Goal: Transaction & Acquisition: Book appointment/travel/reservation

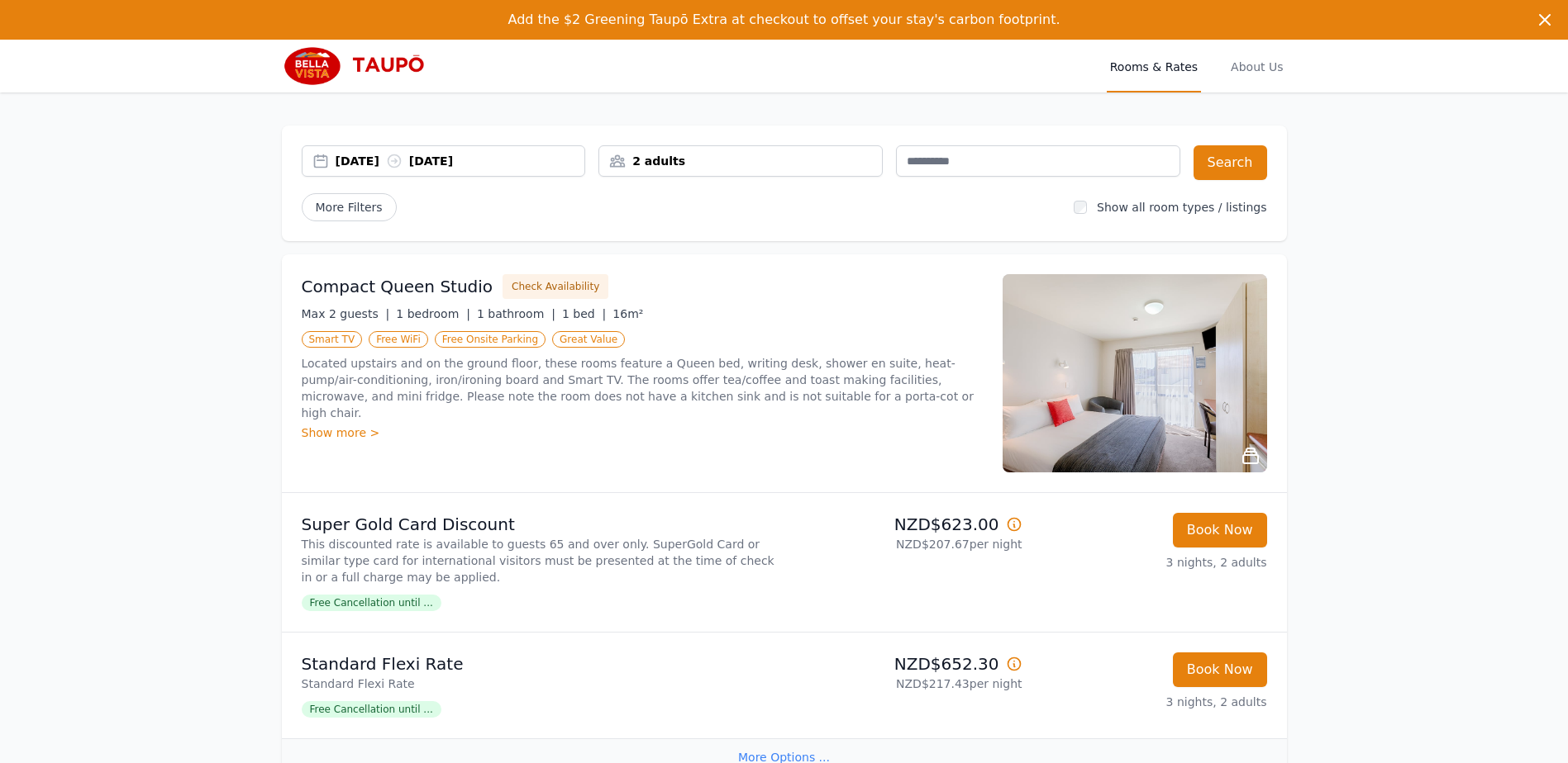
click at [732, 152] on div "2 adults" at bounding box center [740, 160] width 284 height 31
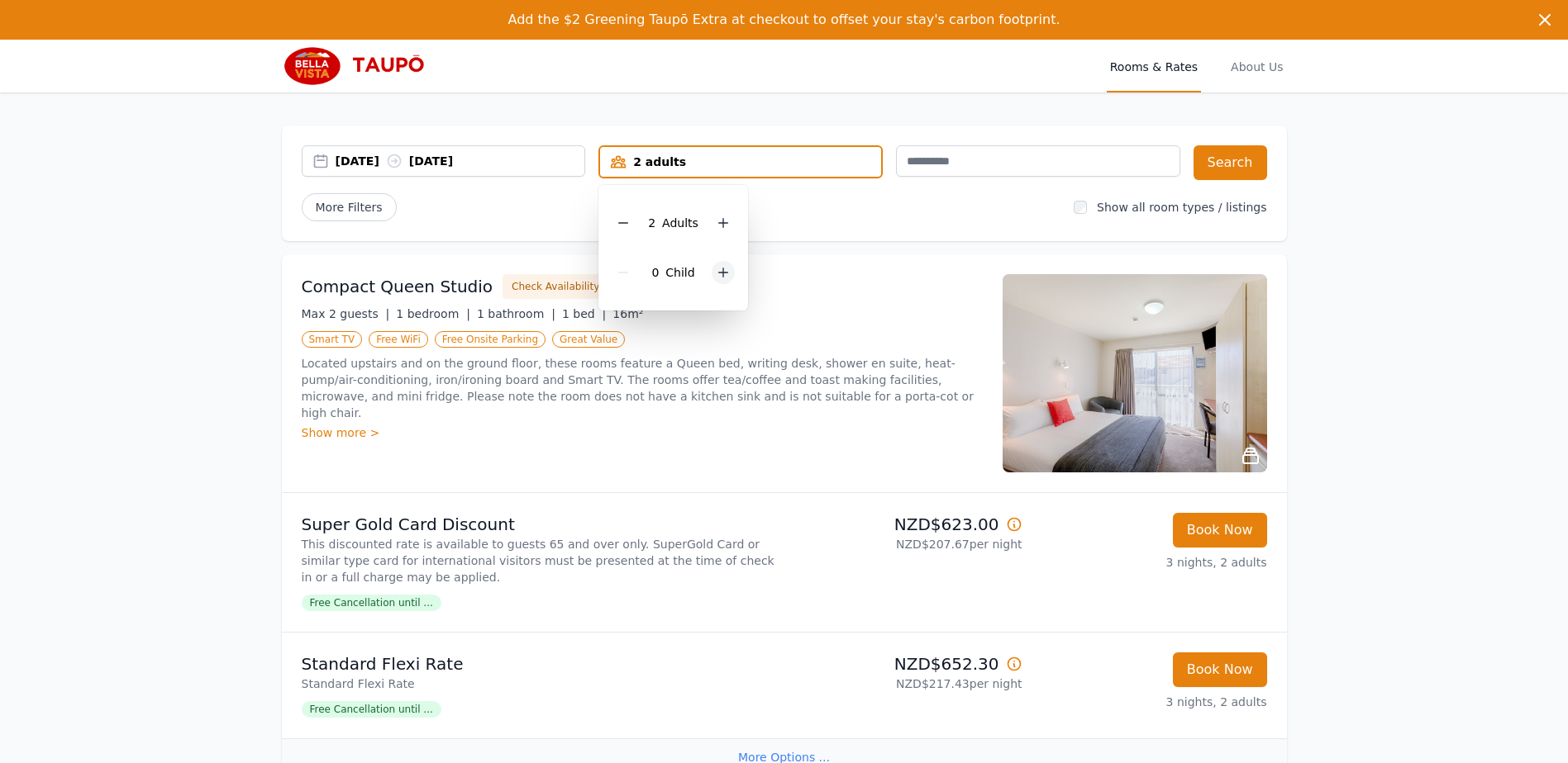
click at [723, 266] on icon at bounding box center [723, 273] width 13 height 13
click at [630, 226] on icon at bounding box center [623, 222] width 13 height 13
click at [727, 274] on div "1 Adult 1 Child" at bounding box center [669, 247] width 143 height 126
click at [721, 274] on icon at bounding box center [717, 273] width 13 height 13
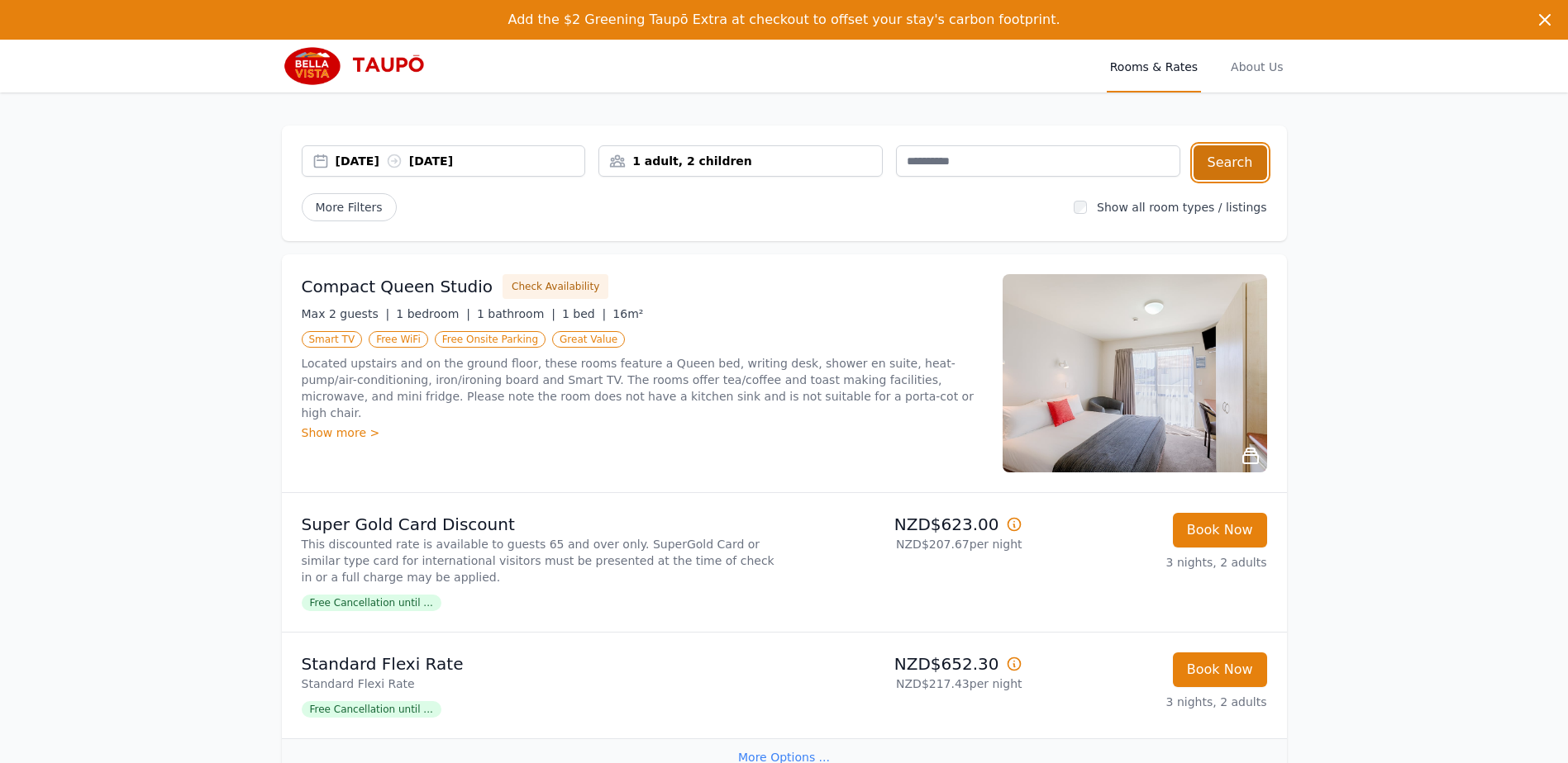
click at [1247, 162] on button "Search" at bounding box center [1231, 162] width 74 height 35
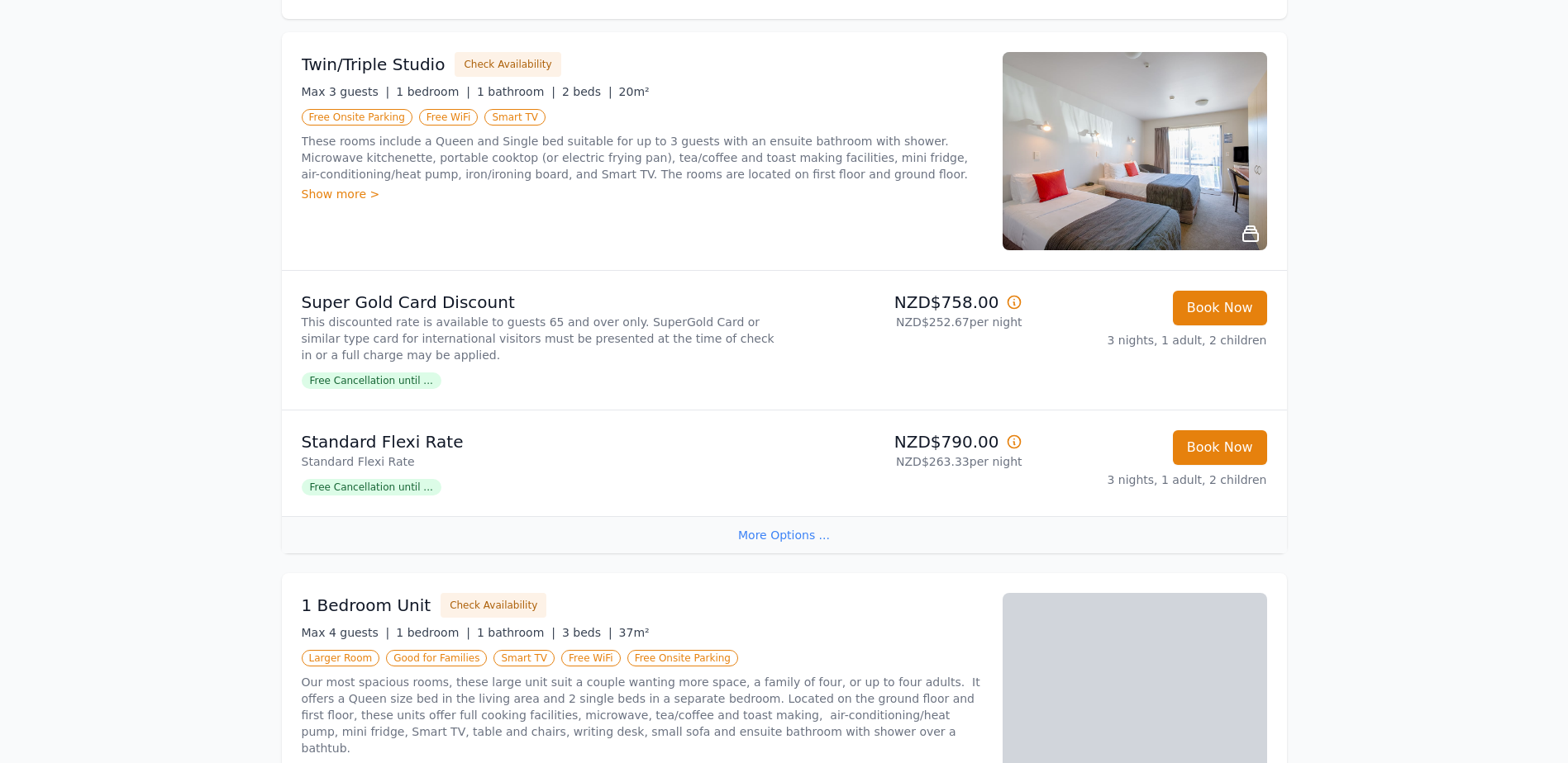
scroll to position [247, 0]
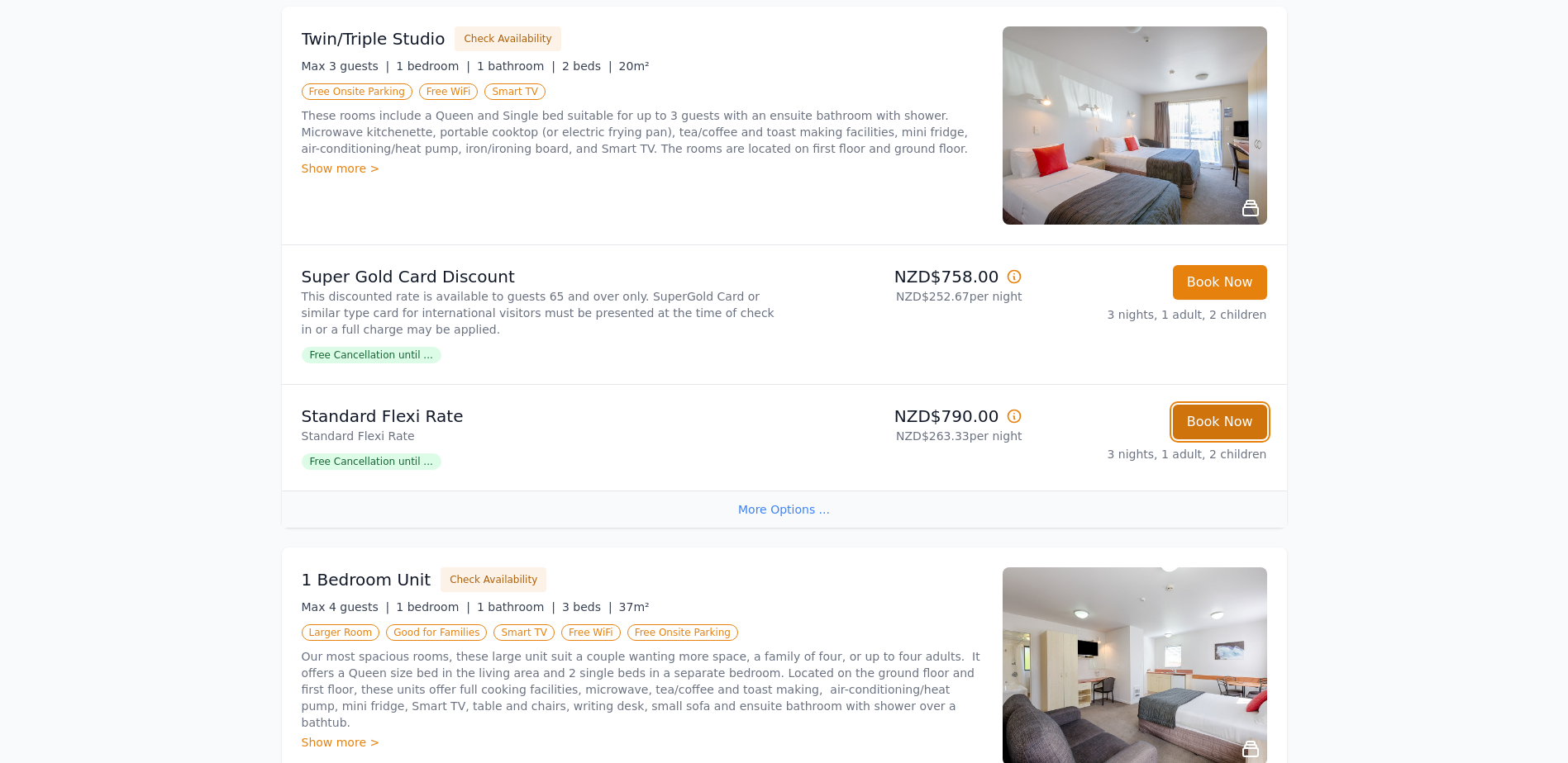
click at [1230, 416] on button "Book Now" at bounding box center [1220, 422] width 94 height 35
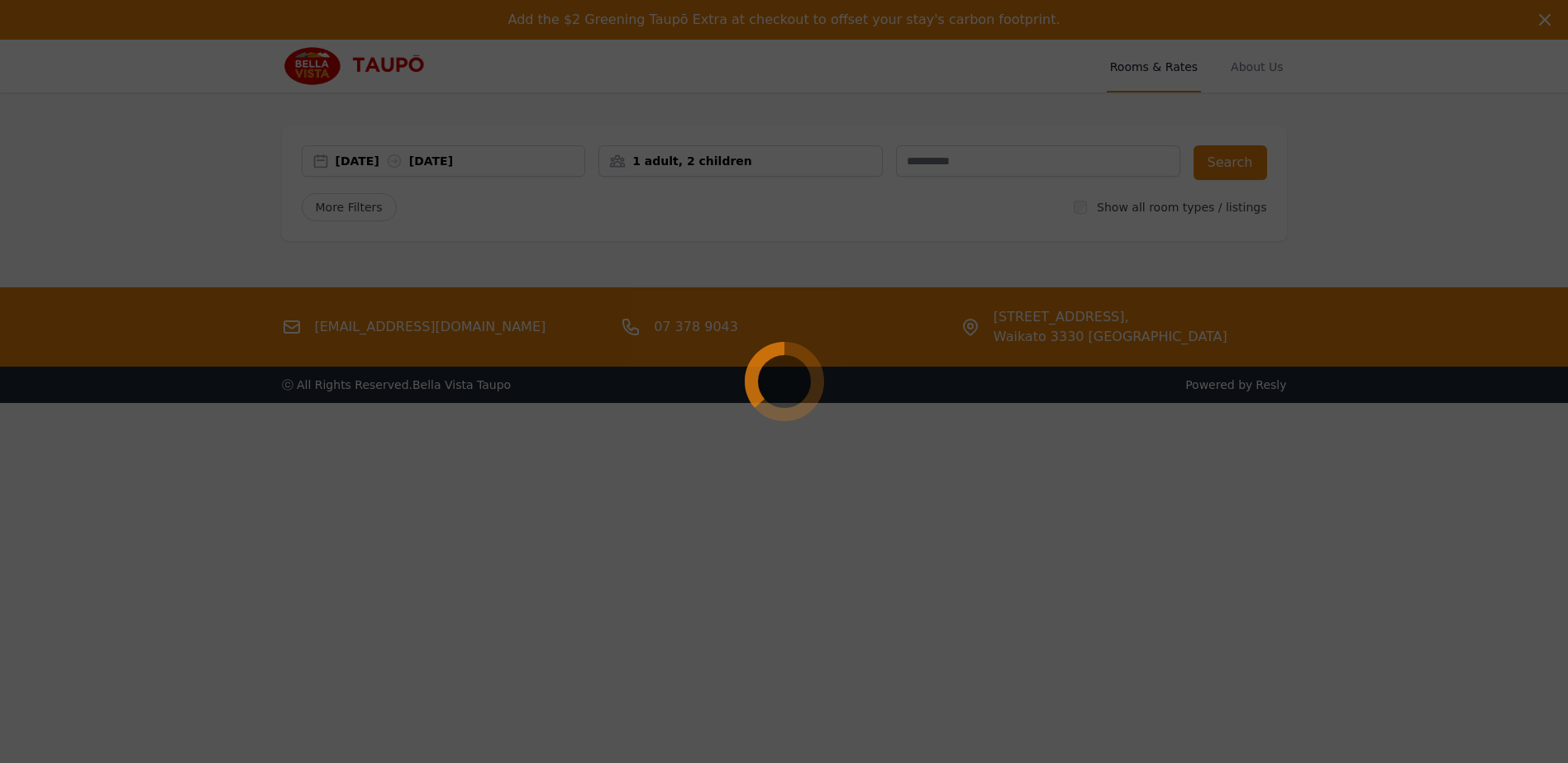
select select "**"
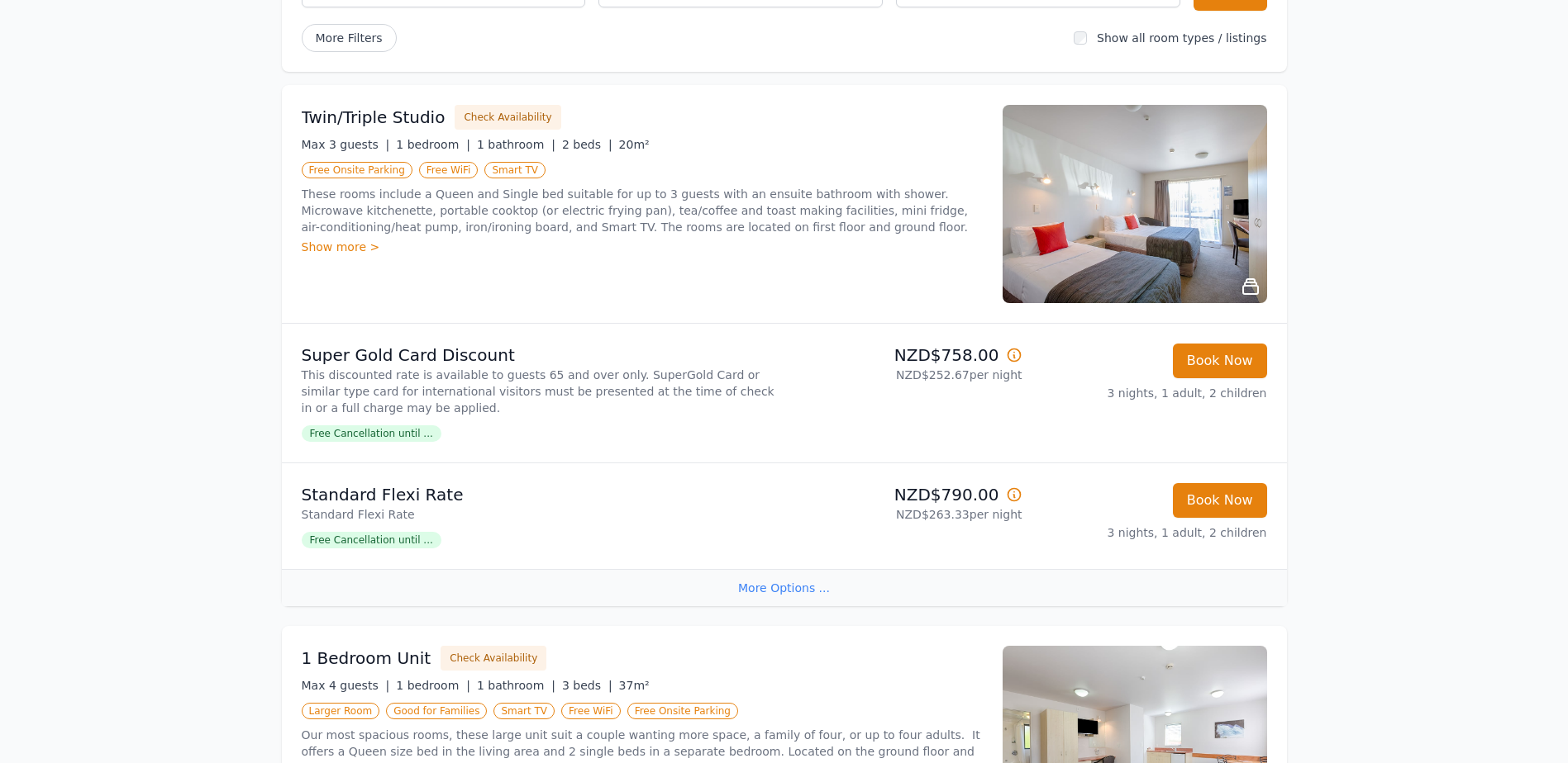
scroll to position [496, 0]
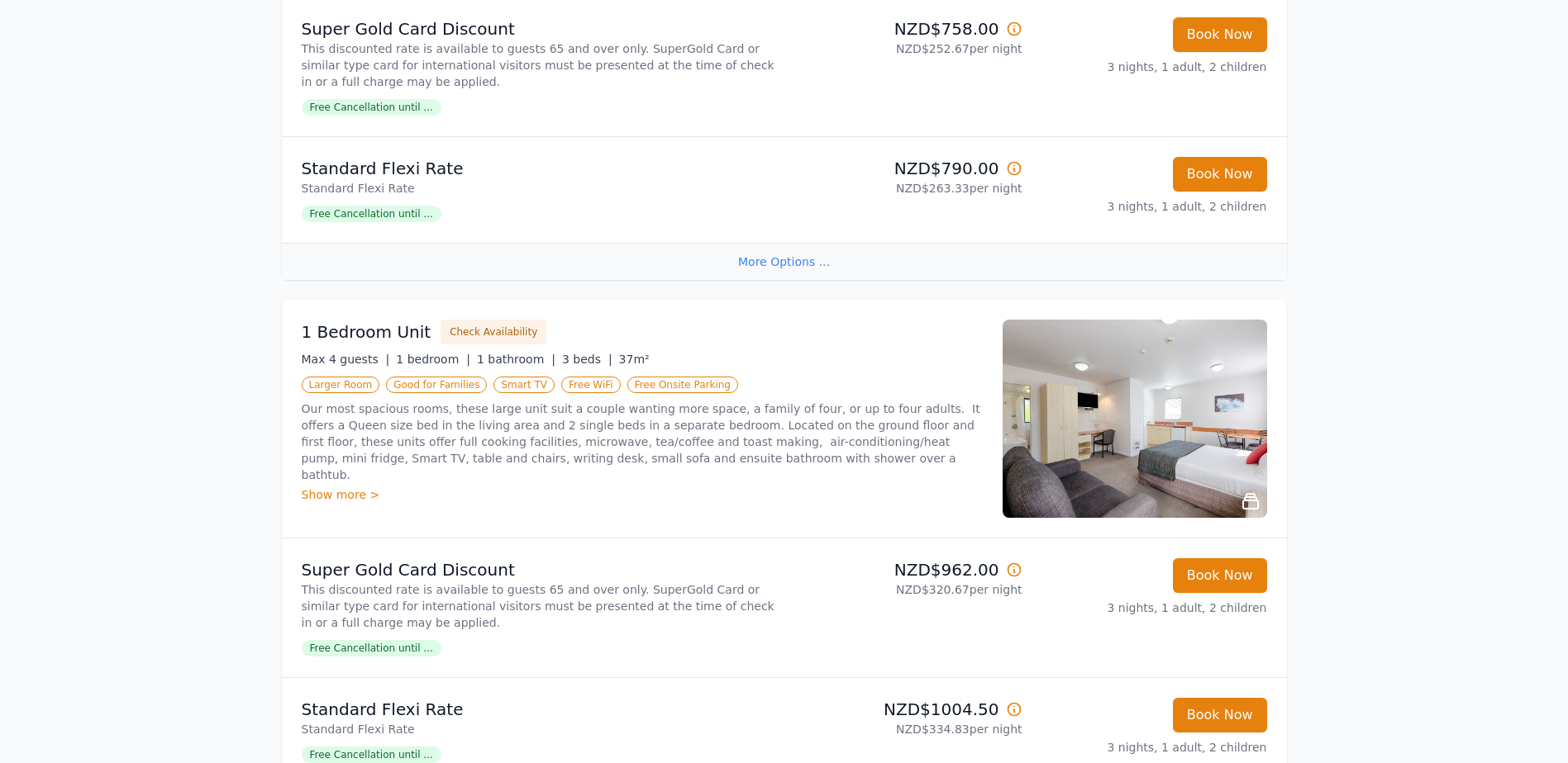
click at [1123, 449] on img at bounding box center [1135, 419] width 265 height 198
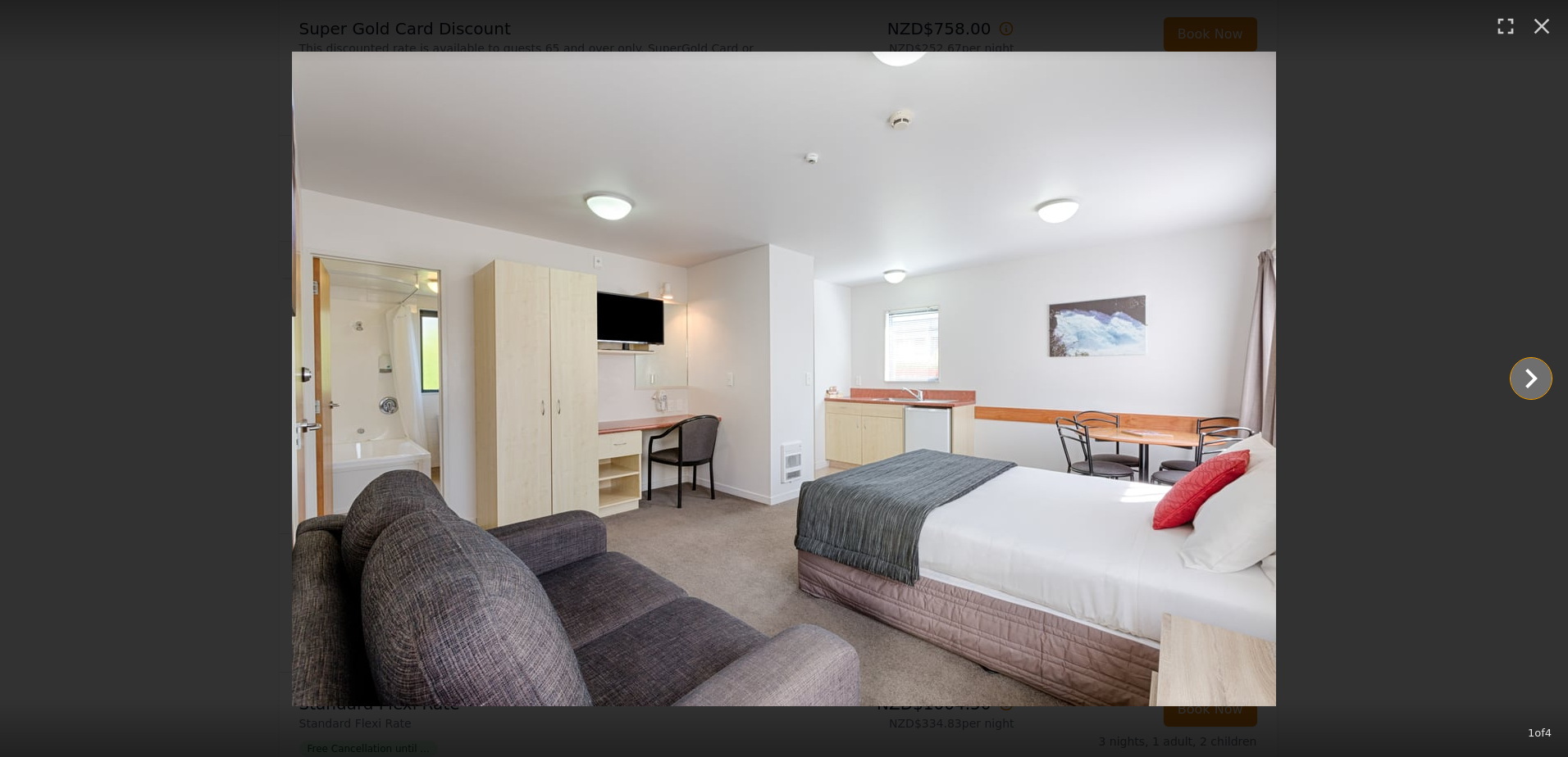
click at [1526, 383] on icon "Show slide 2 of 4" at bounding box center [1531, 379] width 39 height 39
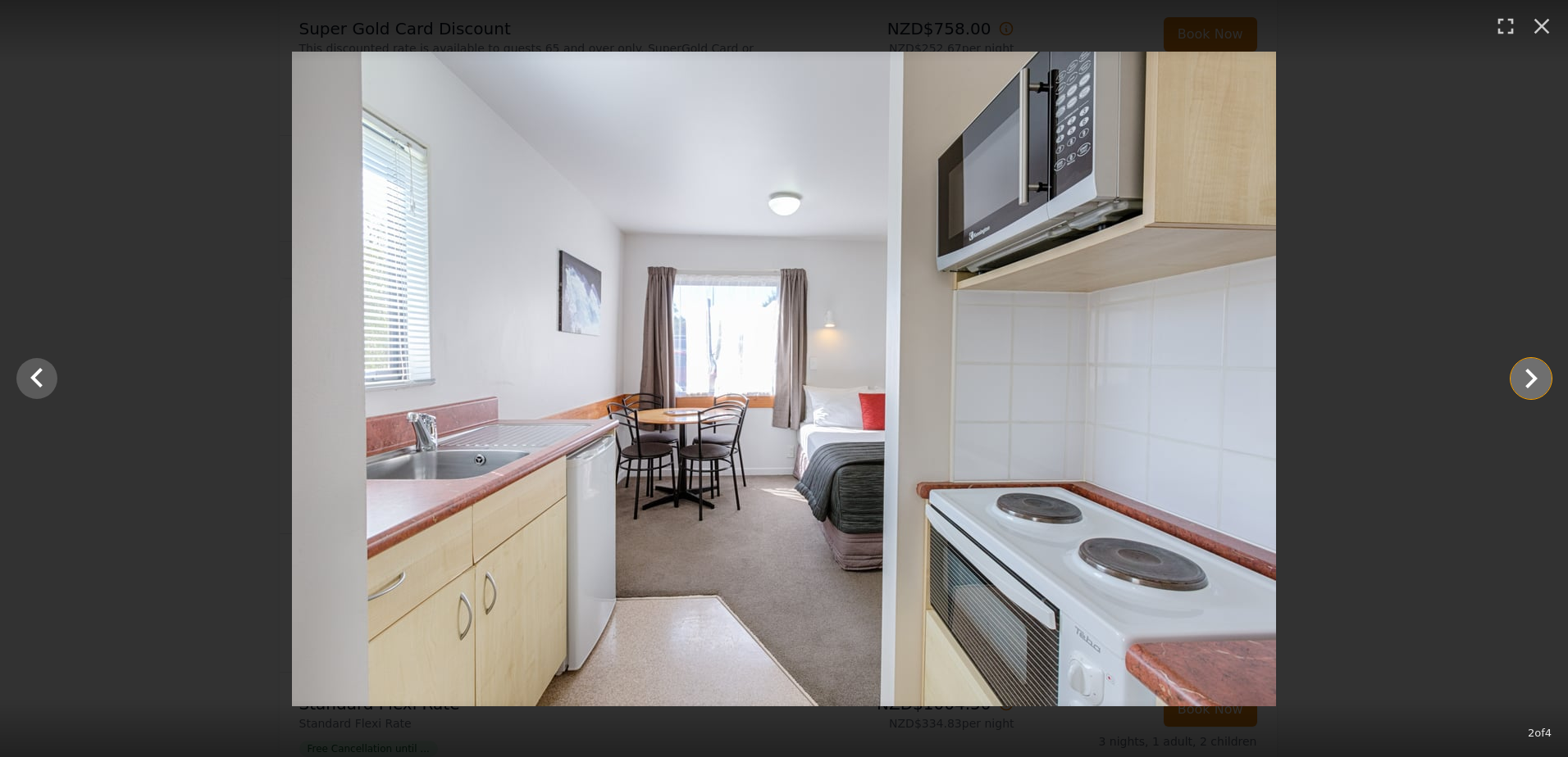
click at [1526, 383] on icon "Show slide 3 of 4" at bounding box center [1531, 379] width 39 height 39
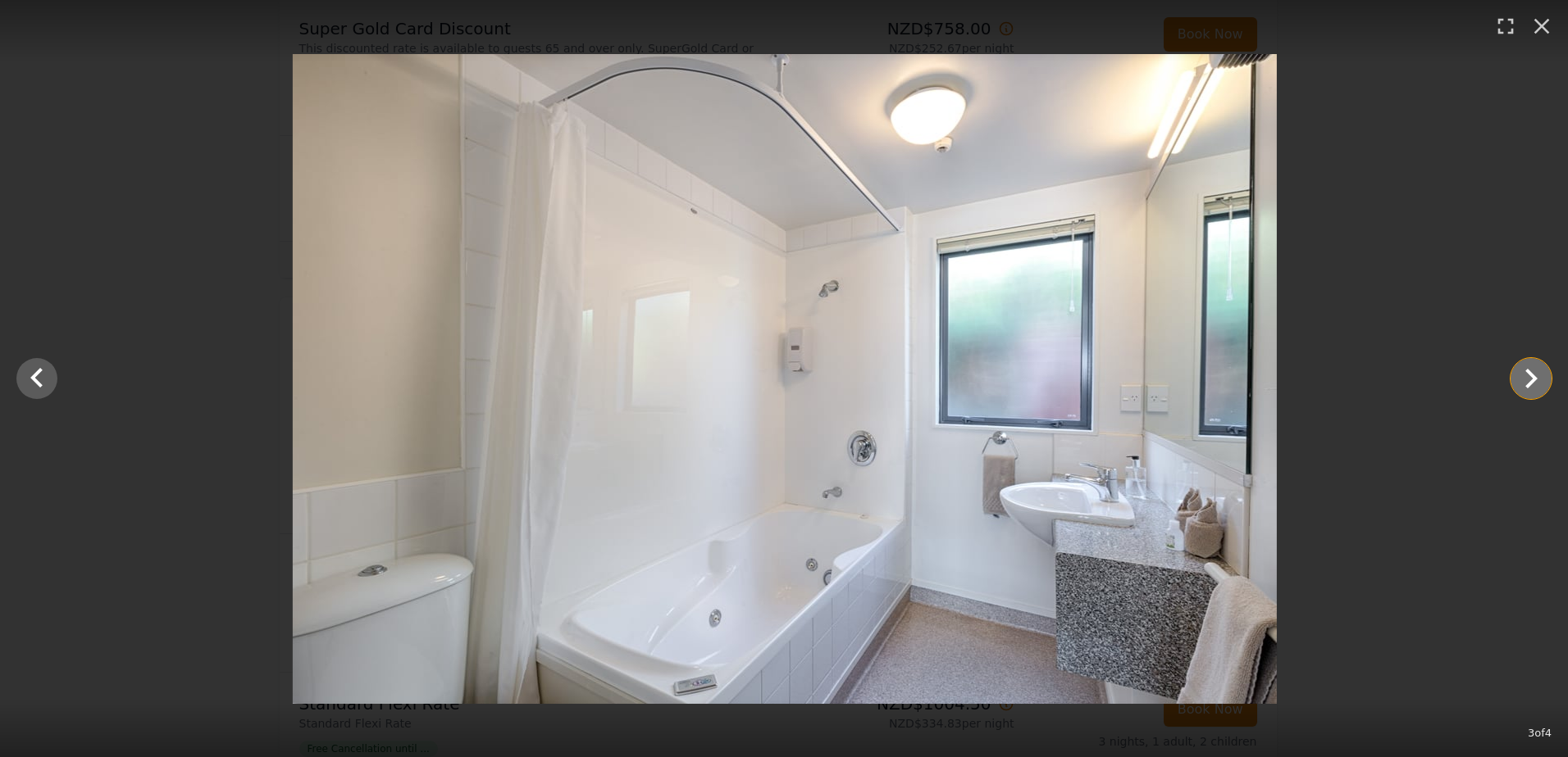
click at [1526, 383] on icon "Show slide 4 of 4" at bounding box center [1531, 379] width 39 height 39
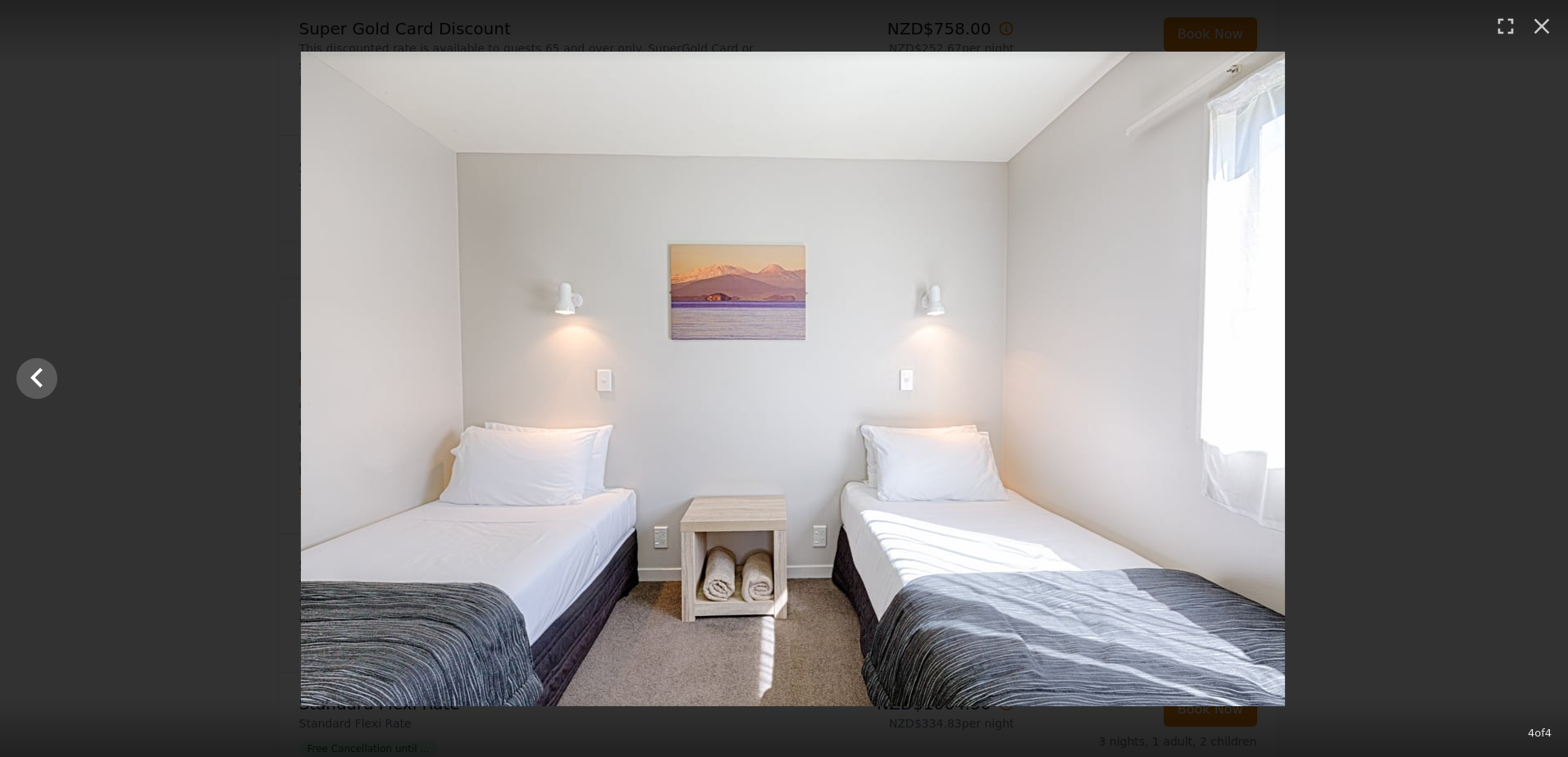
click at [1533, 390] on div at bounding box center [793, 379] width 1568 height 655
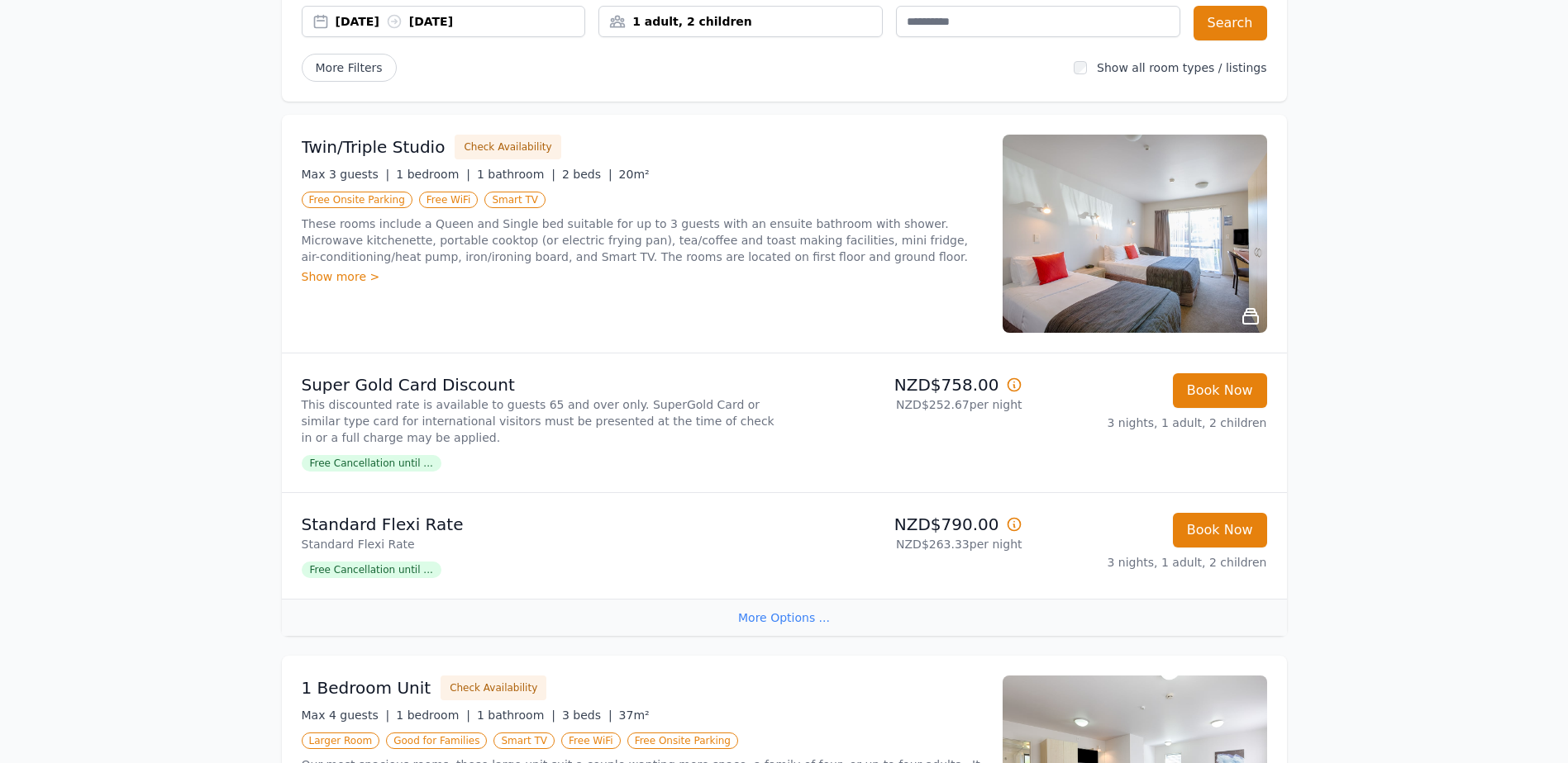
scroll to position [0, 0]
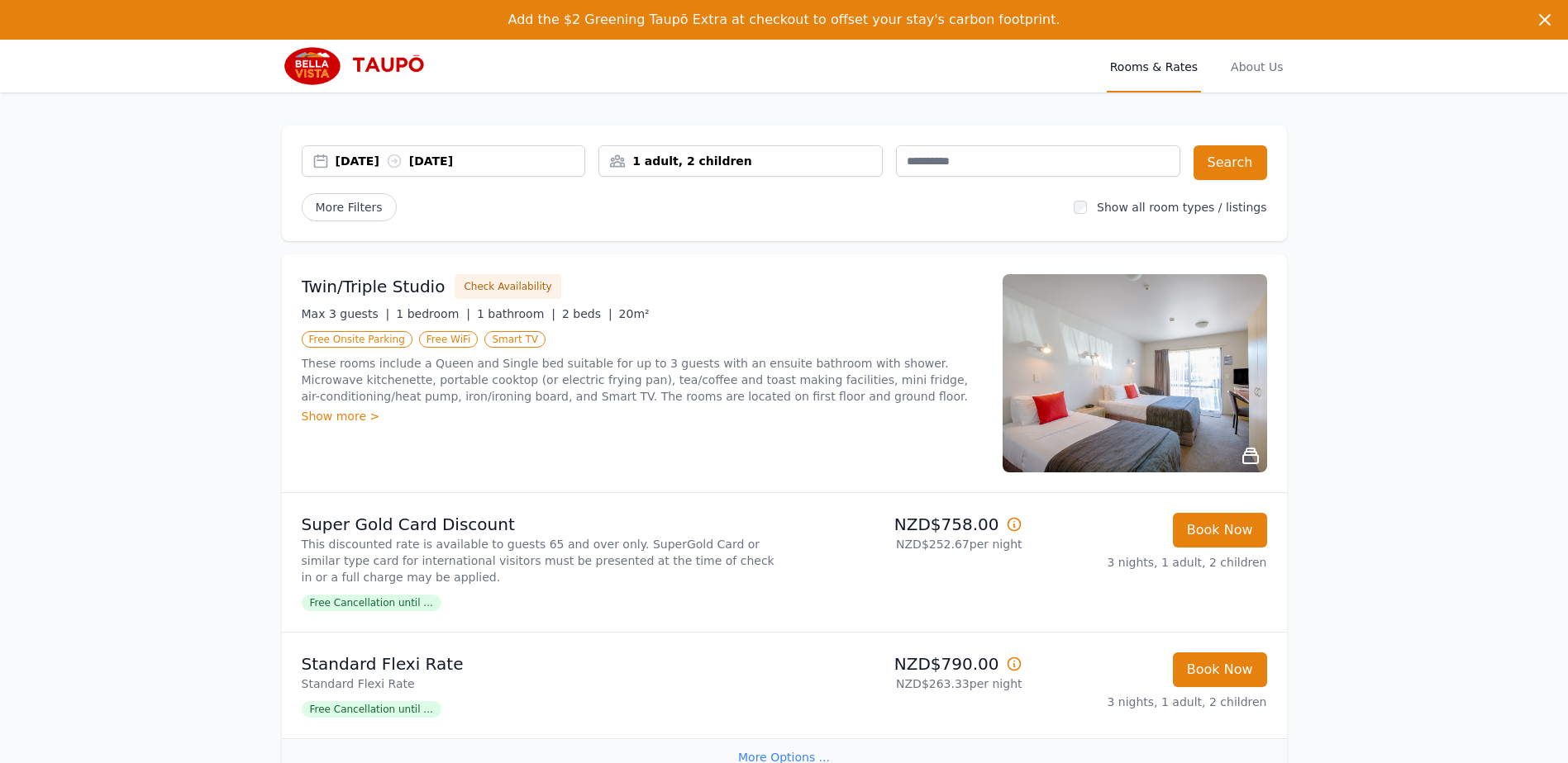
click at [517, 159] on div "[DATE] [DATE]" at bounding box center [460, 160] width 249 height 16
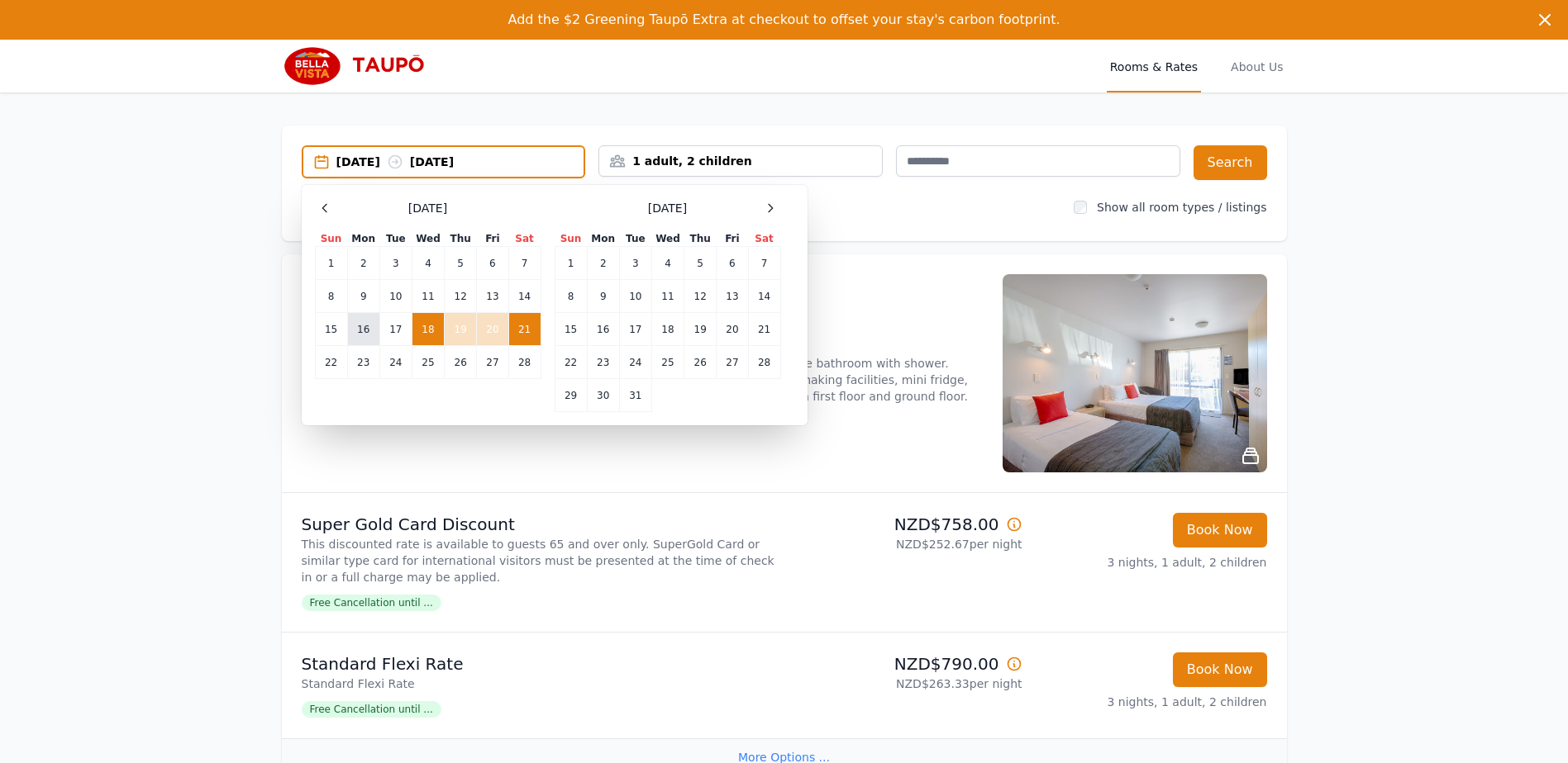
click at [372, 338] on td "16" at bounding box center [363, 329] width 32 height 33
click at [457, 328] on td "19" at bounding box center [461, 329] width 32 height 33
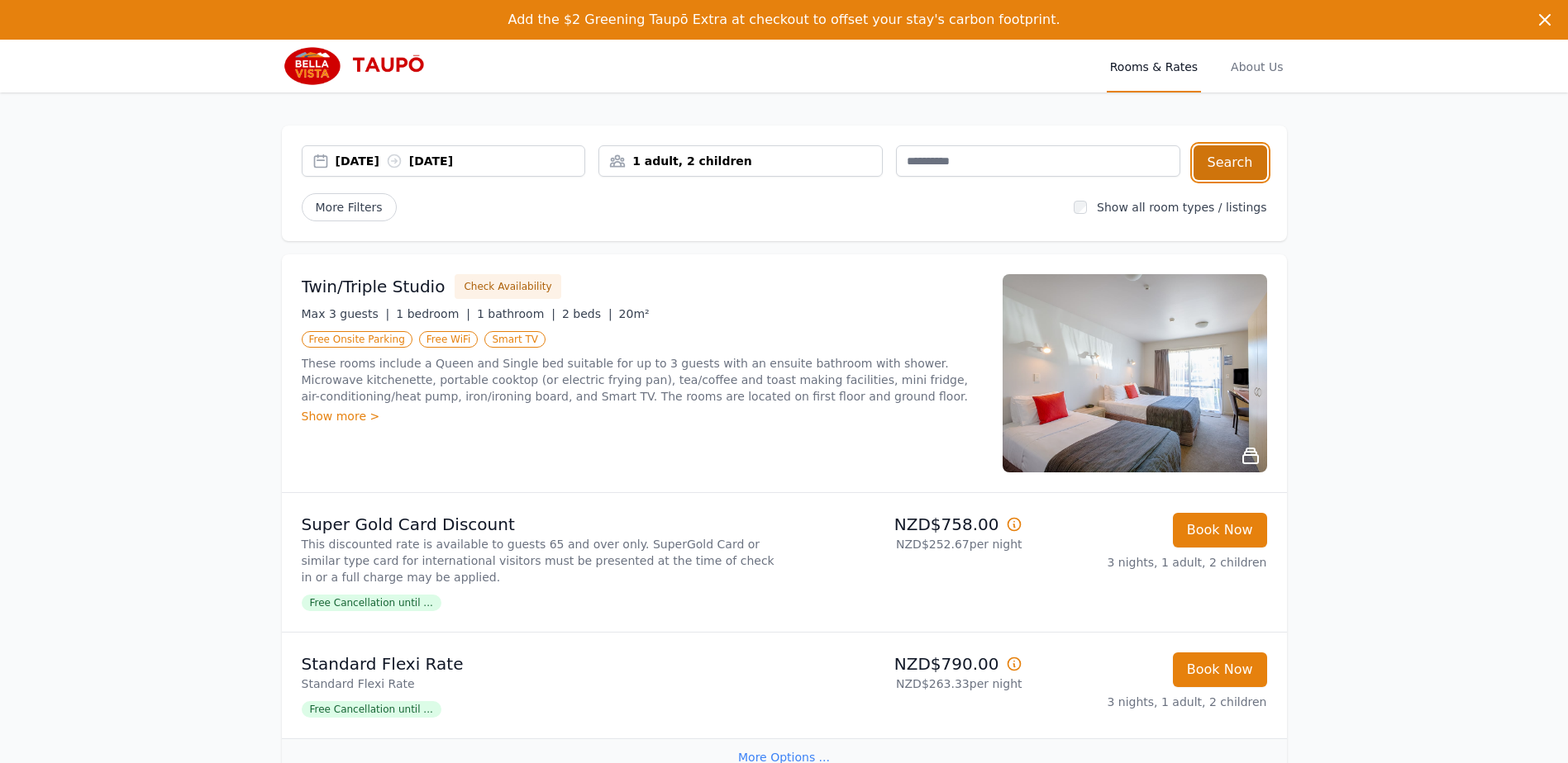
click at [1235, 166] on button "Search" at bounding box center [1231, 162] width 74 height 35
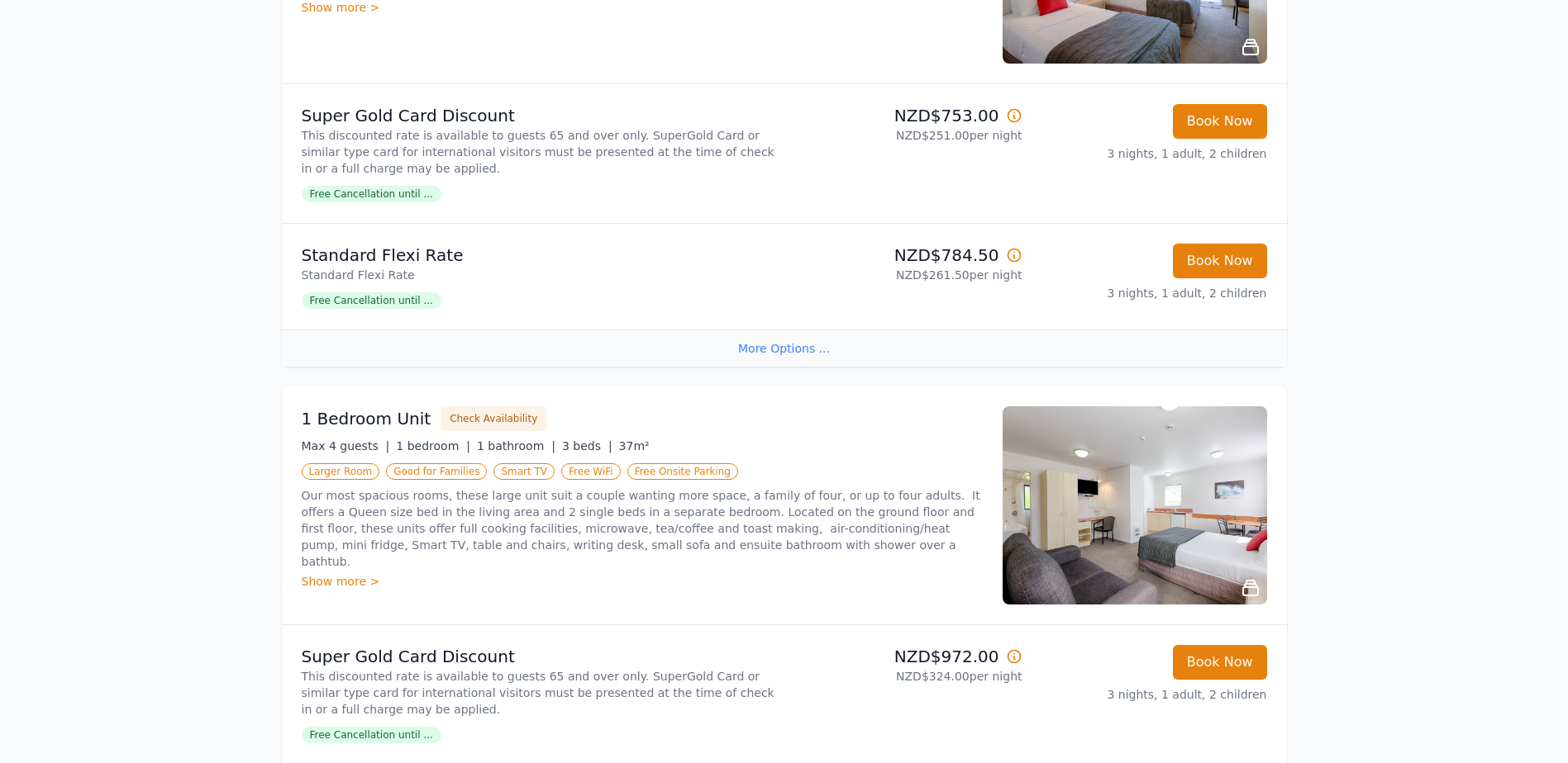
scroll to position [162, 0]
